Goal: Browse casually: Explore the website without a specific task or goal

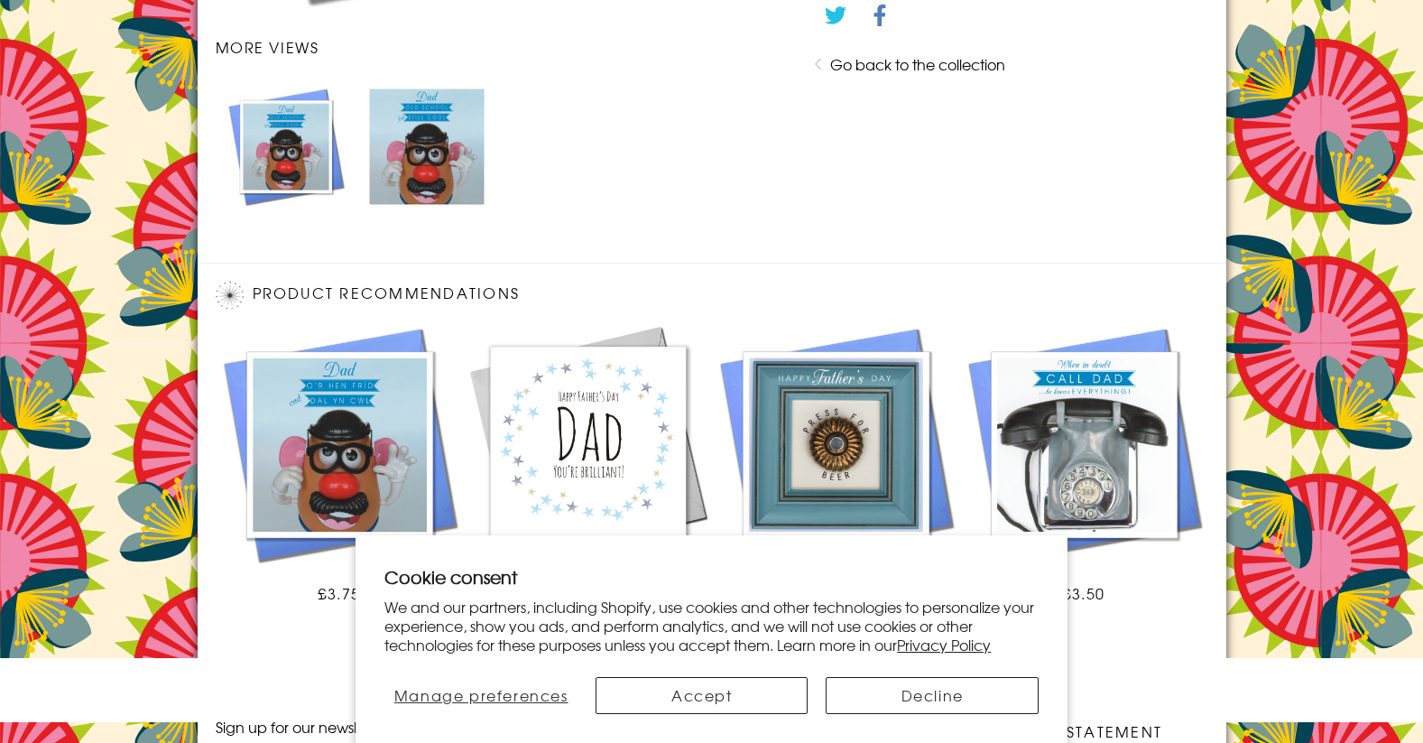
scroll to position [1119, 0]
